Goal: Transaction & Acquisition: Purchase product/service

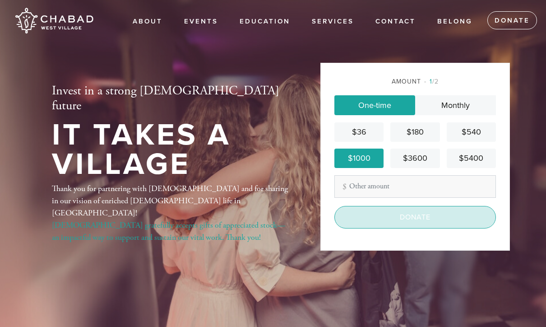
click at [433, 229] on input "Donate" at bounding box center [416, 217] width 162 height 23
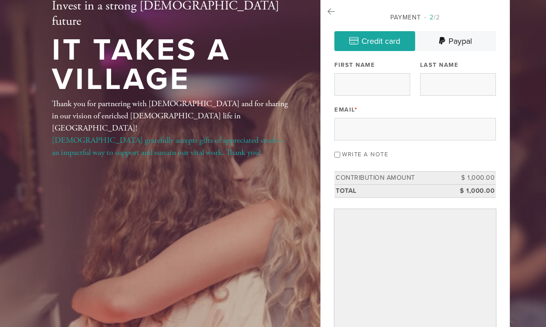
scroll to position [55, 0]
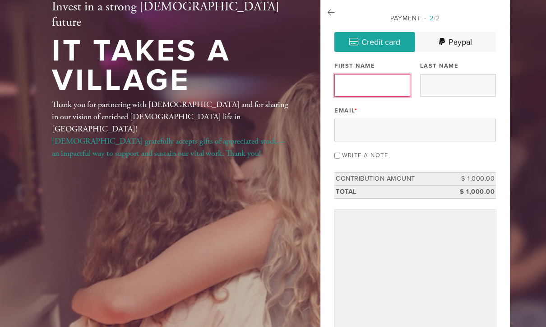
click at [383, 78] on input "First Name" at bounding box center [373, 85] width 76 height 23
type input "[PERSON_NAME]"
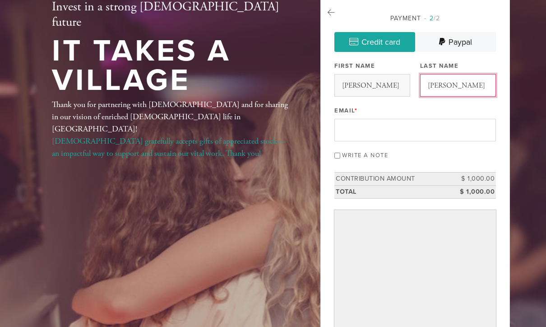
type input "[PERSON_NAME]"
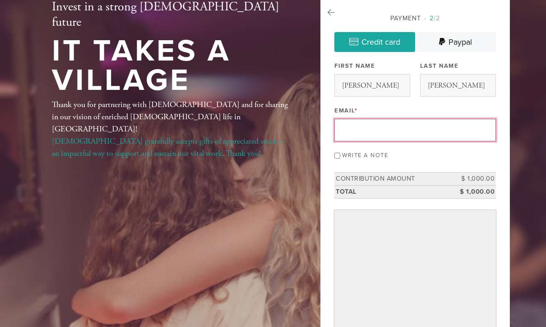
click at [433, 125] on input "Email *" at bounding box center [416, 130] width 162 height 23
type input "[EMAIL_ADDRESS][DOMAIN_NAME]"
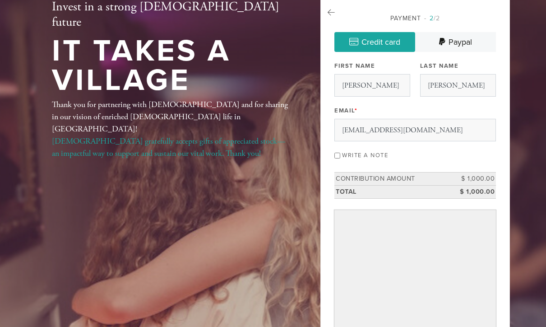
click at [341, 153] on input "Write a note" at bounding box center [338, 156] width 6 height 6
checkbox input "true"
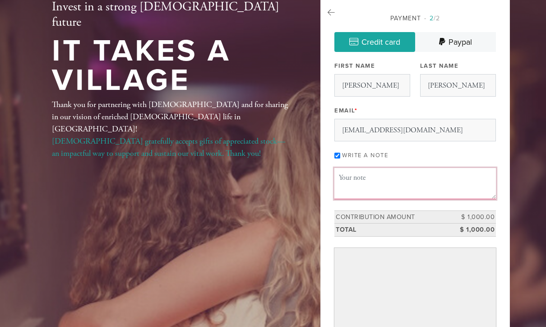
click at [412, 177] on textarea "Message or dedication" at bounding box center [416, 183] width 162 height 31
type textarea "R"
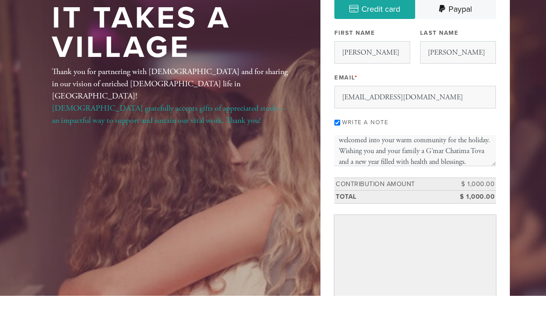
scroll to position [35, 0]
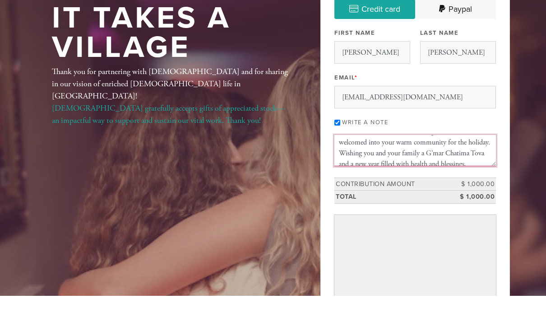
click at [467, 166] on textarea "[PERSON_NAME] and [PERSON_NAME], Thank you for the inspiring and meaningful [DA…" at bounding box center [416, 181] width 162 height 31
click at [462, 166] on textarea "[PERSON_NAME] and [PERSON_NAME], Thank you for the inspiring and meaningful [DA…" at bounding box center [416, 181] width 162 height 31
click at [494, 166] on textarea "[PERSON_NAME] and [PERSON_NAME], Thank you for the inspiring and meaningful [DA…" at bounding box center [416, 181] width 162 height 31
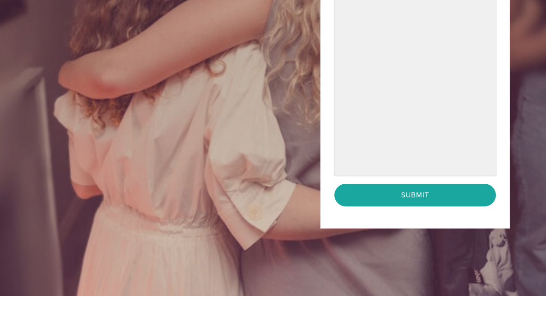
scroll to position [298, 0]
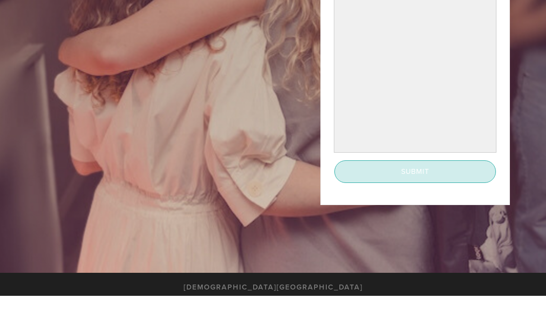
type textarea "[PERSON_NAME] and [PERSON_NAME], Thank you for the inspiring and meaningful [DA…"
click at [458, 191] on input "Submit" at bounding box center [416, 202] width 162 height 23
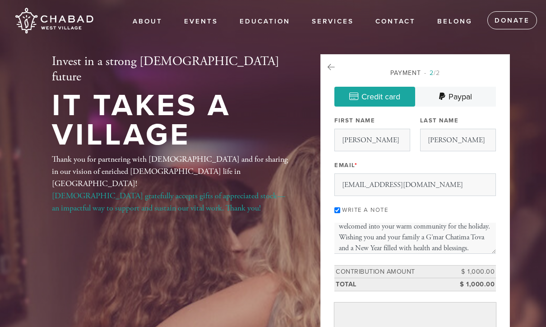
scroll to position [0, 0]
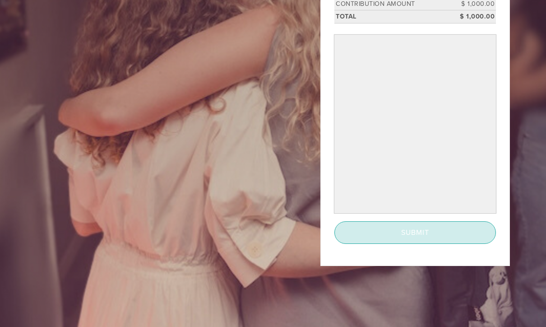
click at [420, 234] on input "Submit" at bounding box center [416, 233] width 162 height 23
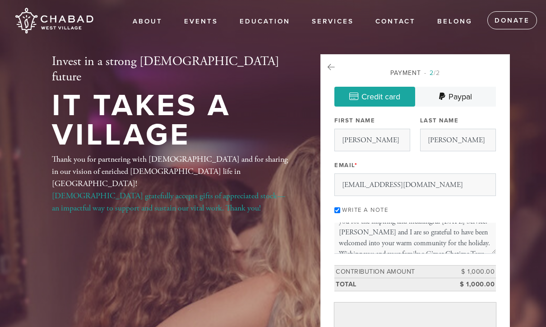
scroll to position [38, 0]
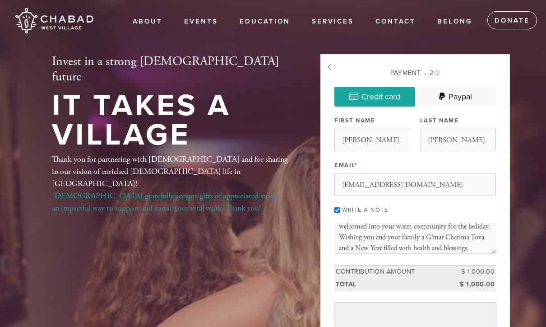
click at [474, 37] on ul "About Events High Holidays Sukkot Shabbat Matinée Hineni: Here I Am [DATE] [DAT…" at bounding box center [330, 20] width 434 height 37
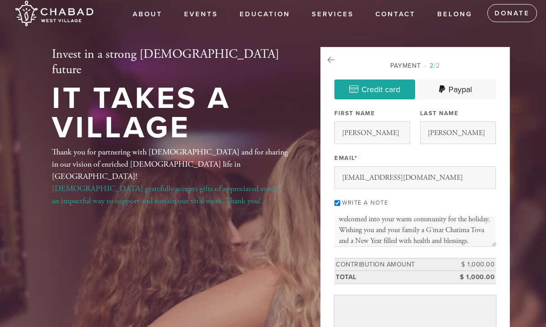
scroll to position [0, 0]
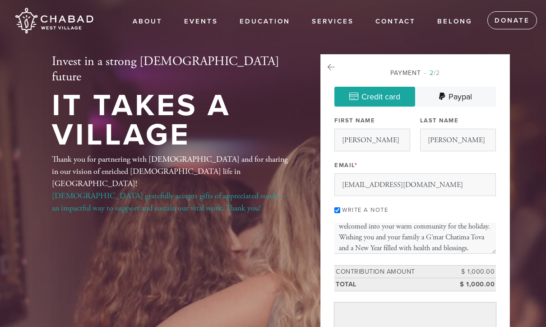
click at [276, 63] on h2 "Invest in a strong [DEMOGRAPHIC_DATA] future" at bounding box center [171, 69] width 239 height 30
click at [334, 67] on icon at bounding box center [331, 67] width 7 height 8
